Goal: Task Accomplishment & Management: Manage account settings

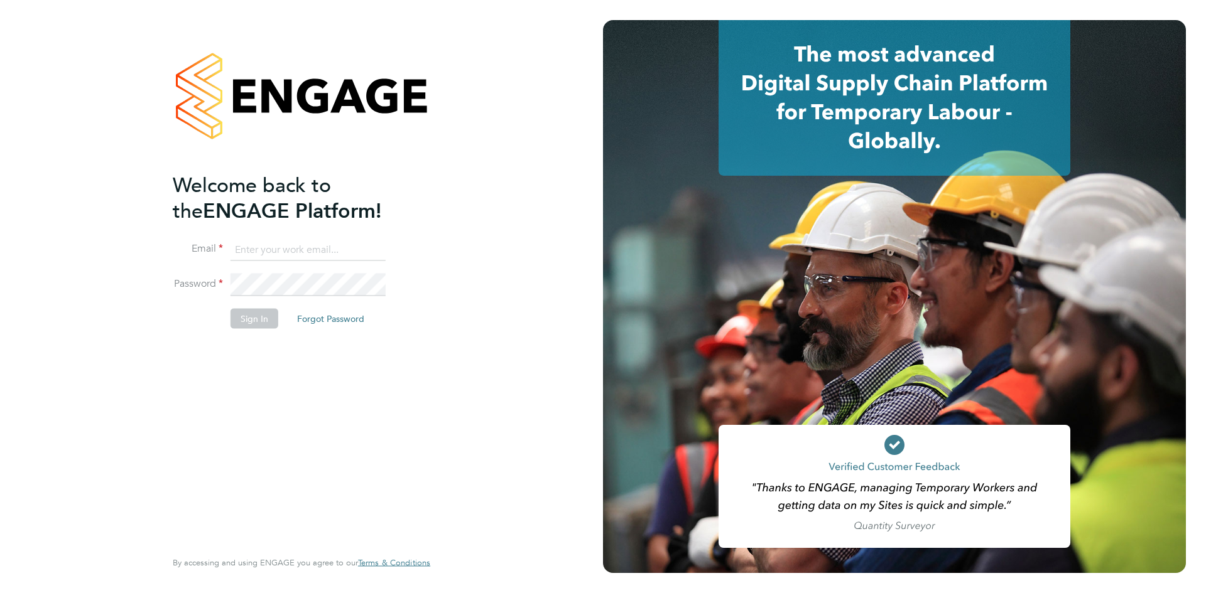
type input "ben.abraham@henry-blue.co.uk"
click at [266, 314] on button "Sign In" at bounding box center [254, 318] width 48 height 20
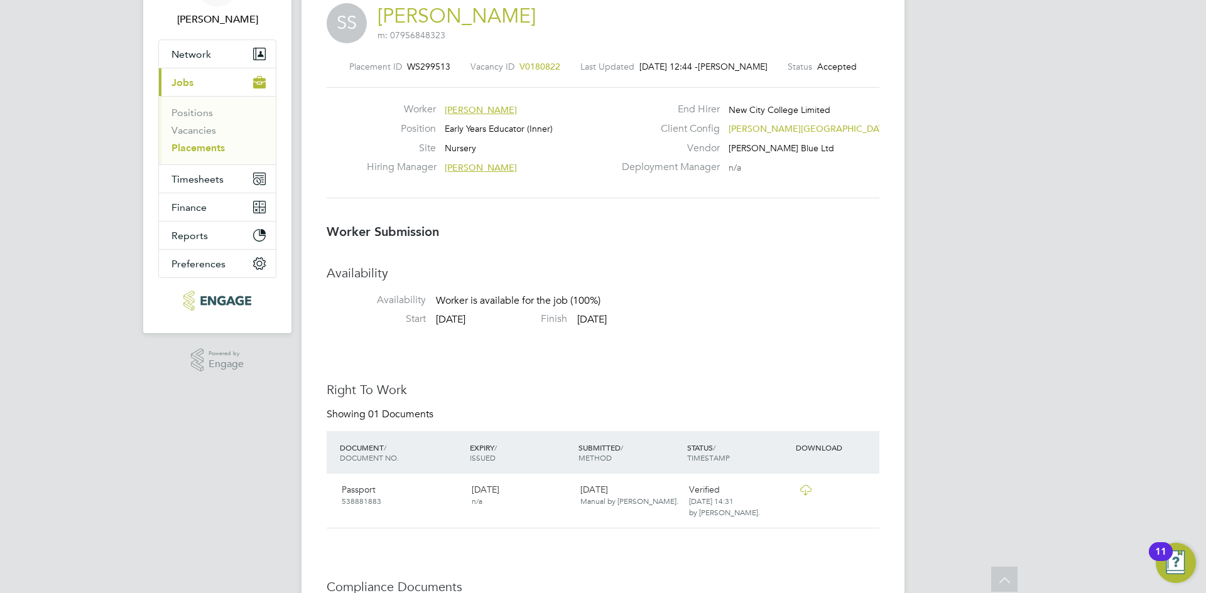
scroll to position [18, 0]
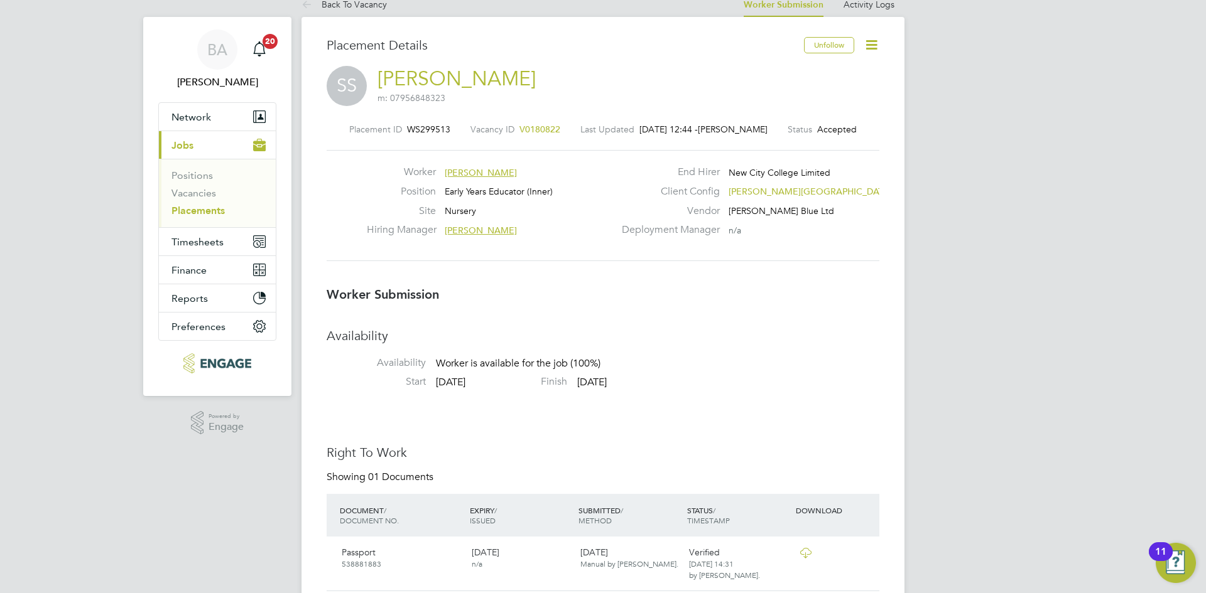
click at [879, 41] on icon at bounding box center [872, 45] width 16 height 16
drag, startPoint x: 939, startPoint y: 115, endPoint x: 885, endPoint y: 205, distance: 105.7
click at [873, 51] on icon at bounding box center [872, 45] width 16 height 16
click at [790, 133] on li "Confirm" at bounding box center [819, 135] width 116 height 18
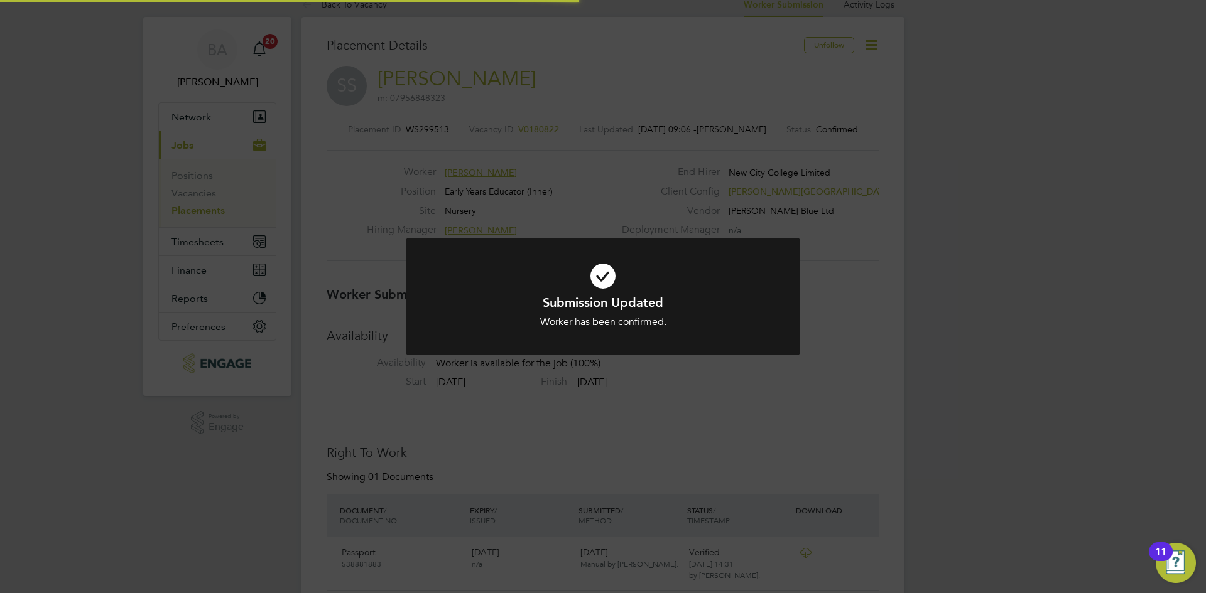
scroll to position [6, 6]
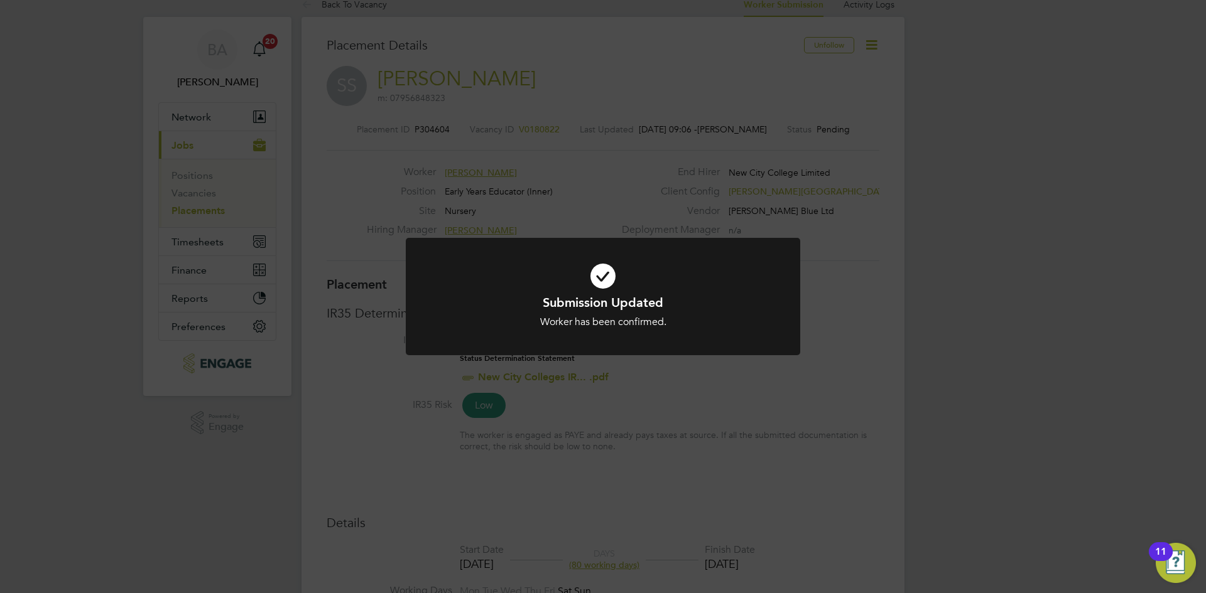
click at [660, 322] on div "Worker has been confirmed." at bounding box center [603, 322] width 327 height 13
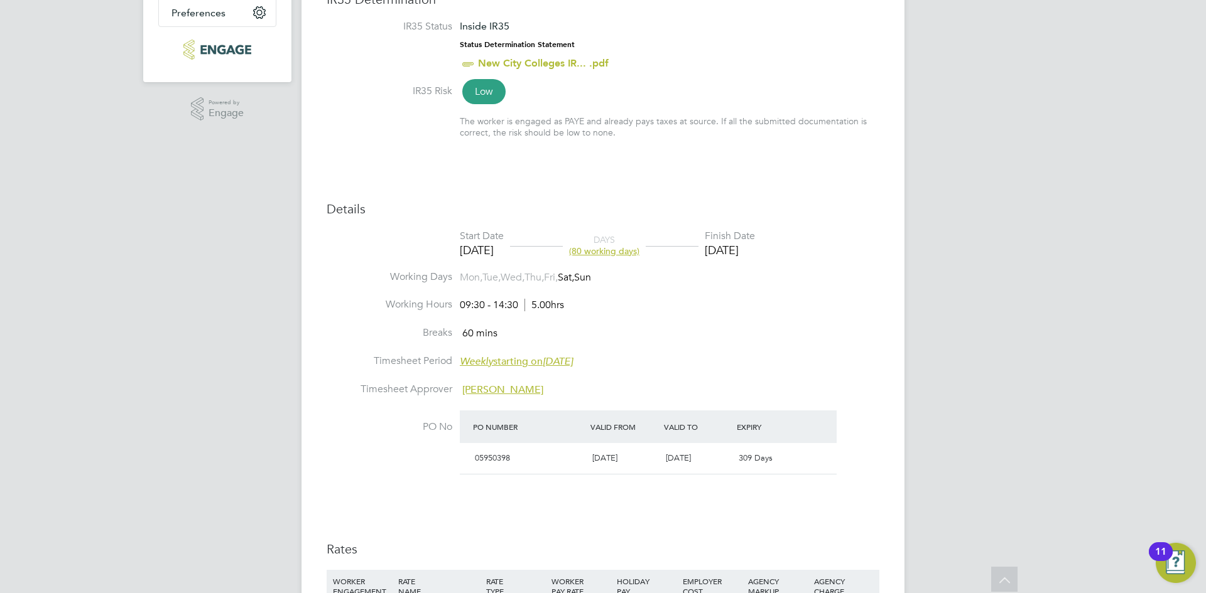
drag, startPoint x: 743, startPoint y: 254, endPoint x: 788, endPoint y: 248, distance: 44.9
click at [788, 248] on li "Start Date [DATE] DAYS (80 working days) Finish Date [DATE]" at bounding box center [603, 250] width 553 height 41
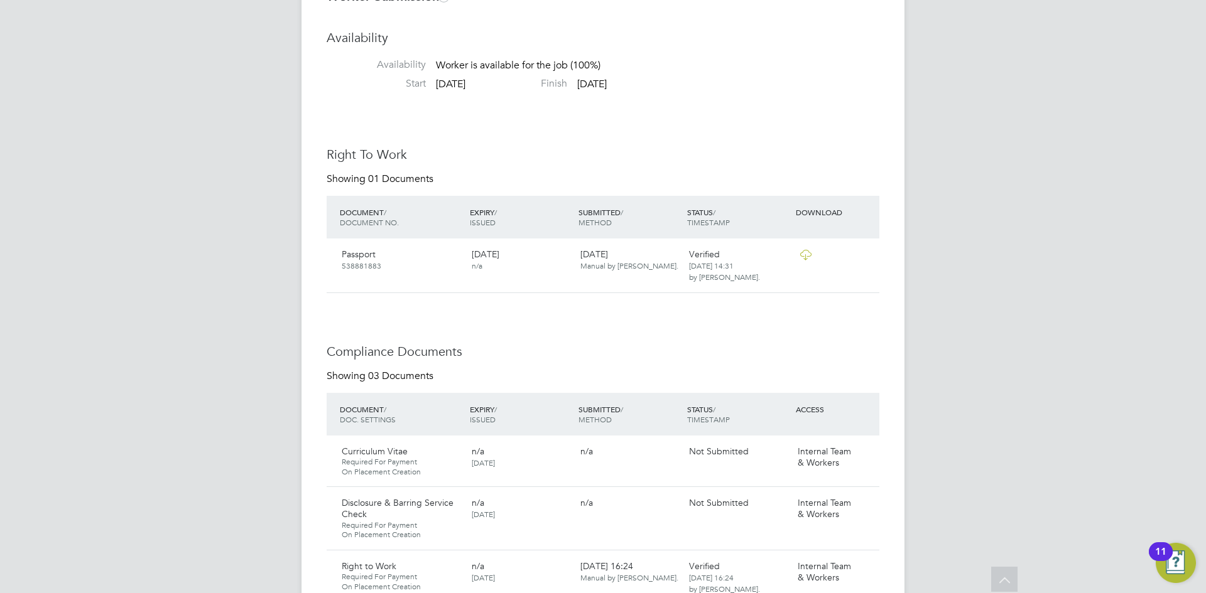
scroll to position [1086, 0]
